Goal: Information Seeking & Learning: Learn about a topic

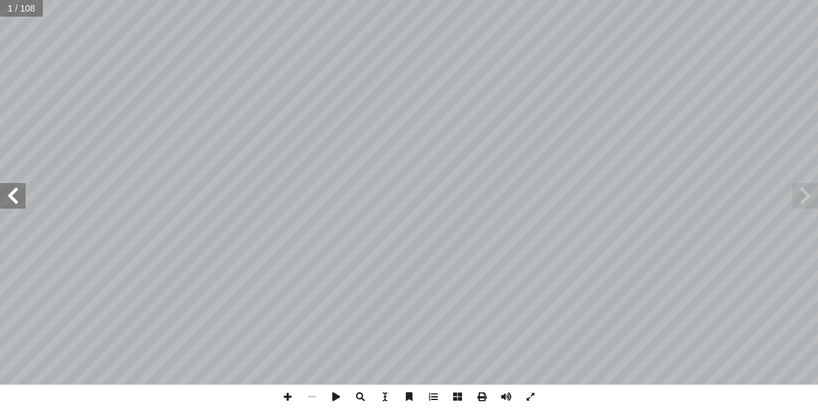
click at [16, 203] on span at bounding box center [13, 196] width 26 height 26
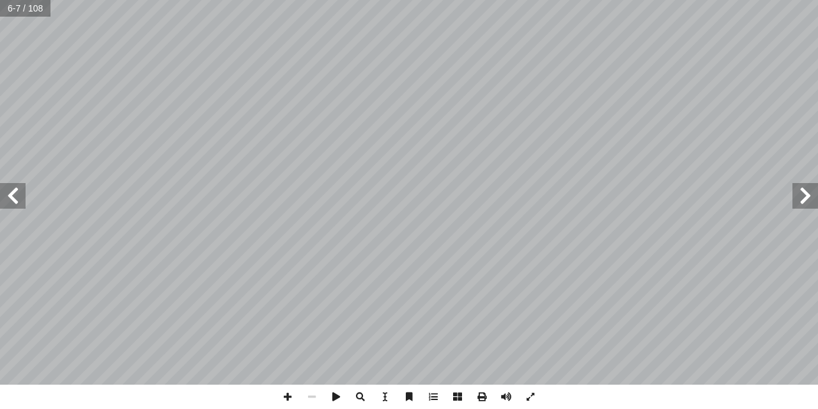
click at [16, 203] on span at bounding box center [13, 196] width 26 height 26
click at [17, 203] on span at bounding box center [13, 196] width 26 height 26
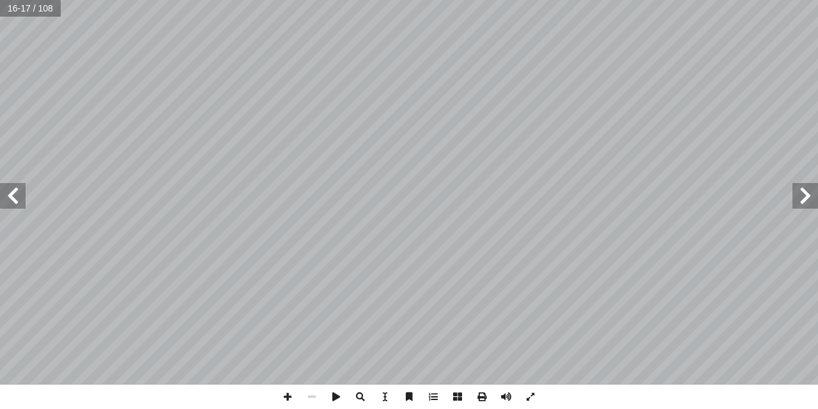
click at [17, 203] on span at bounding box center [13, 196] width 26 height 26
click at [17, 204] on span at bounding box center [13, 196] width 26 height 26
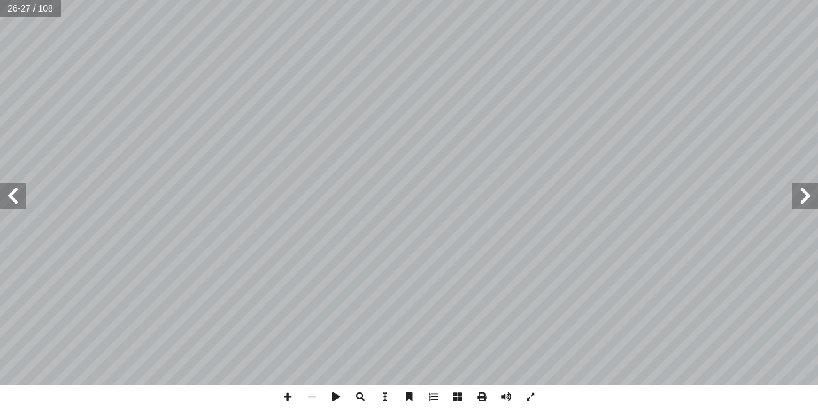
click at [17, 204] on span at bounding box center [13, 196] width 26 height 26
click at [288, 396] on span at bounding box center [288, 396] width 24 height 24
click at [12, 191] on span at bounding box center [13, 196] width 26 height 26
click at [805, 203] on span at bounding box center [806, 196] width 26 height 26
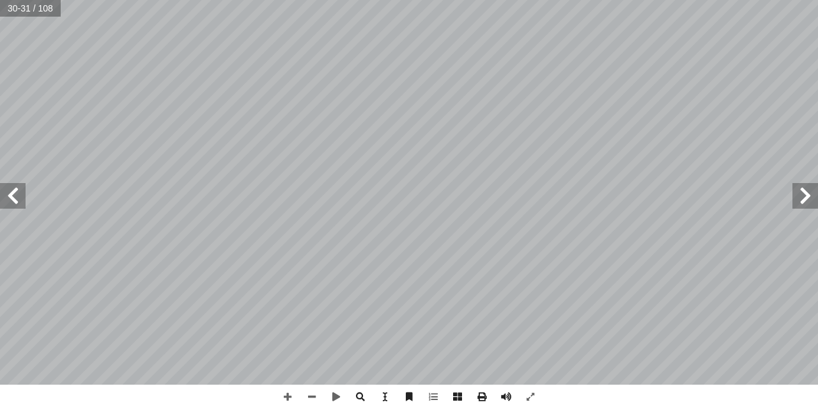
click at [167, 400] on div "٢ 6 ُ ح ِ ال ّ الص ها ِ ن ْ ت َ م لى َ ع ُ كون َ ي ْ د َ ق ُ ة َ فين َّ الس َ ،…" at bounding box center [409, 204] width 818 height 409
click at [25, 192] on span at bounding box center [13, 196] width 26 height 26
